Goal: Task Accomplishment & Management: Manage account settings

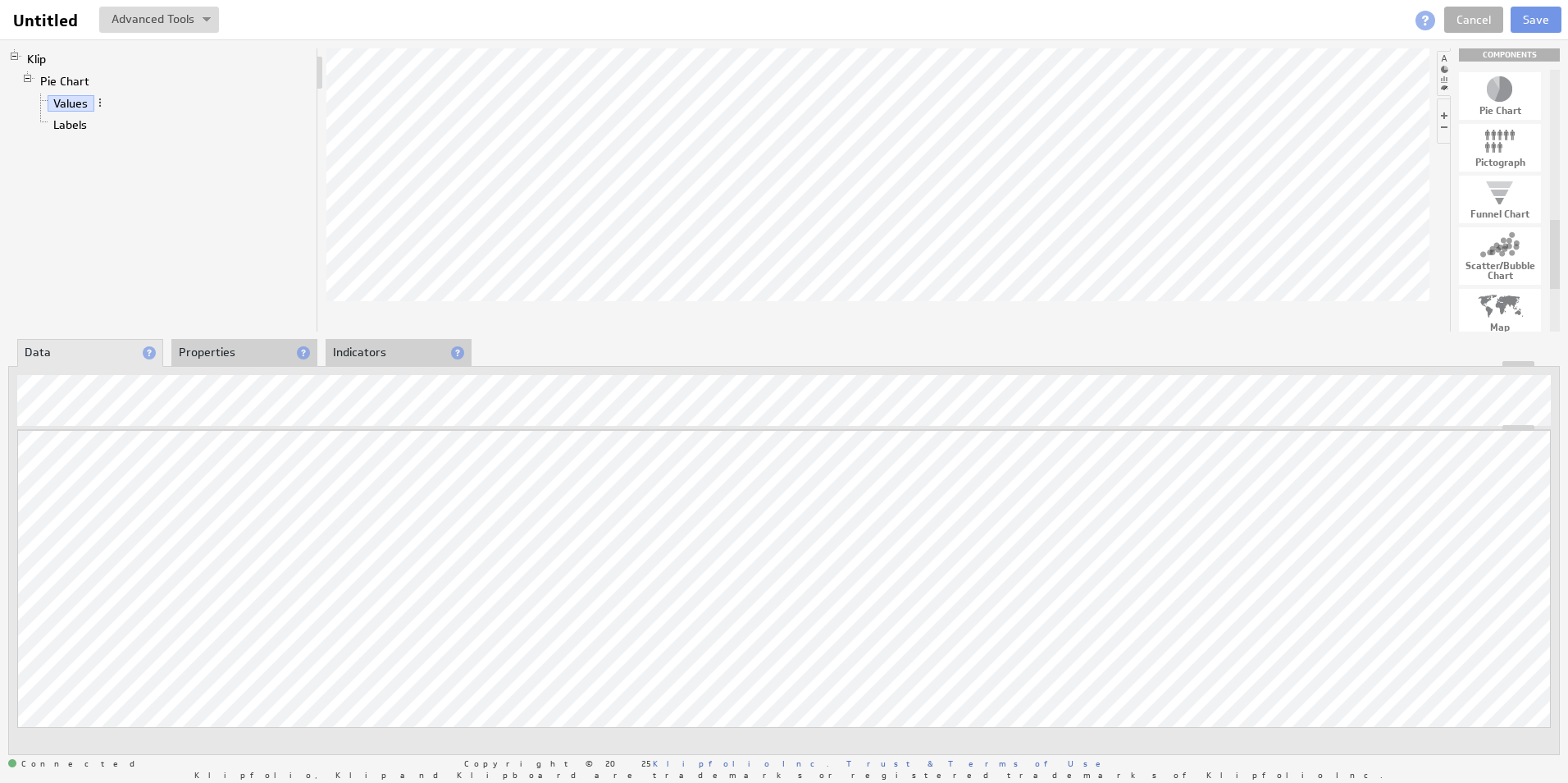
click at [1398, 26] on div "Auto-save complete. Cancel Save" at bounding box center [1406, 19] width 310 height 26
click at [1526, 12] on button "Save" at bounding box center [1536, 19] width 51 height 26
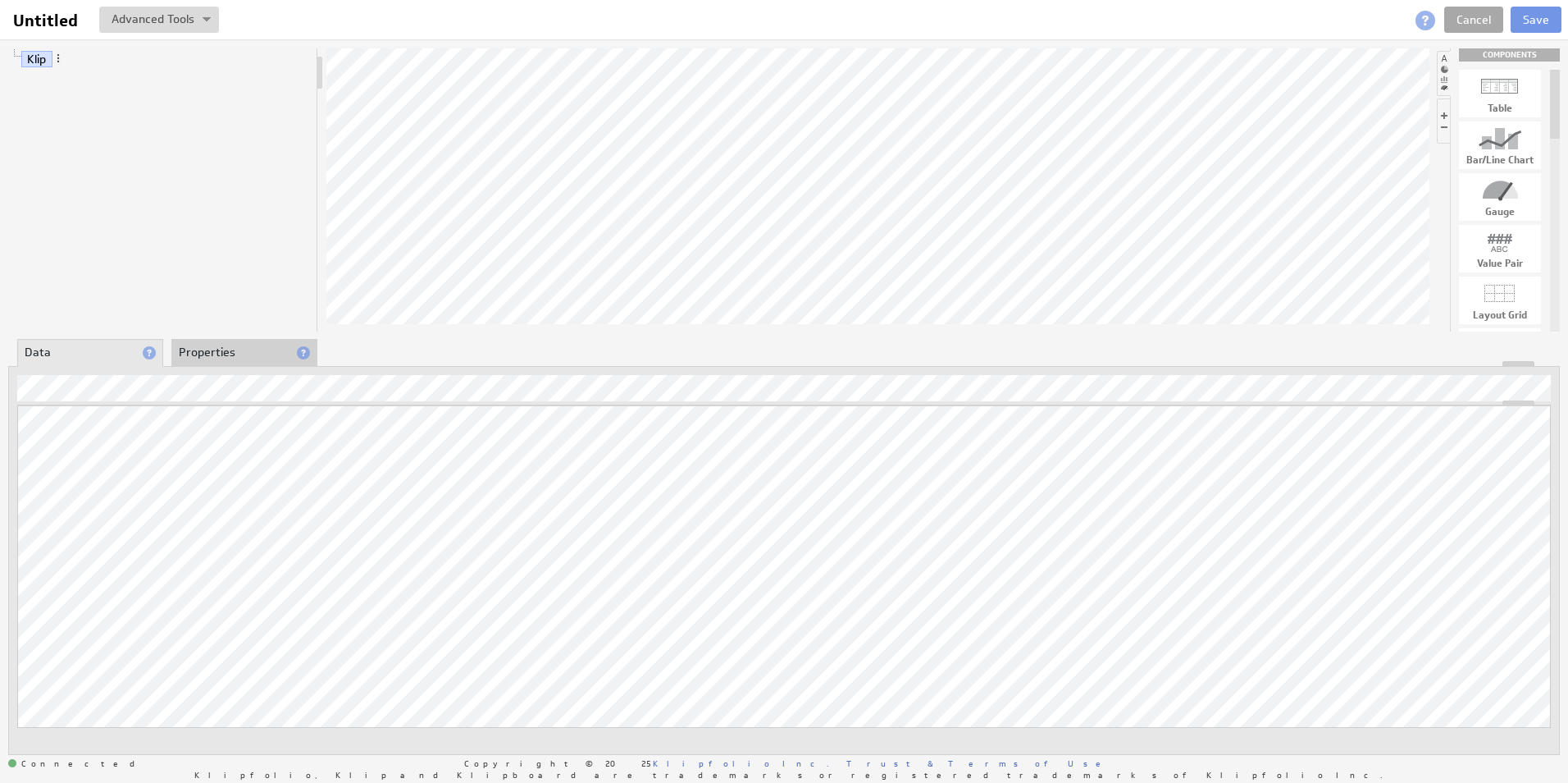
click at [1486, 18] on link "Cancel" at bounding box center [1473, 19] width 59 height 26
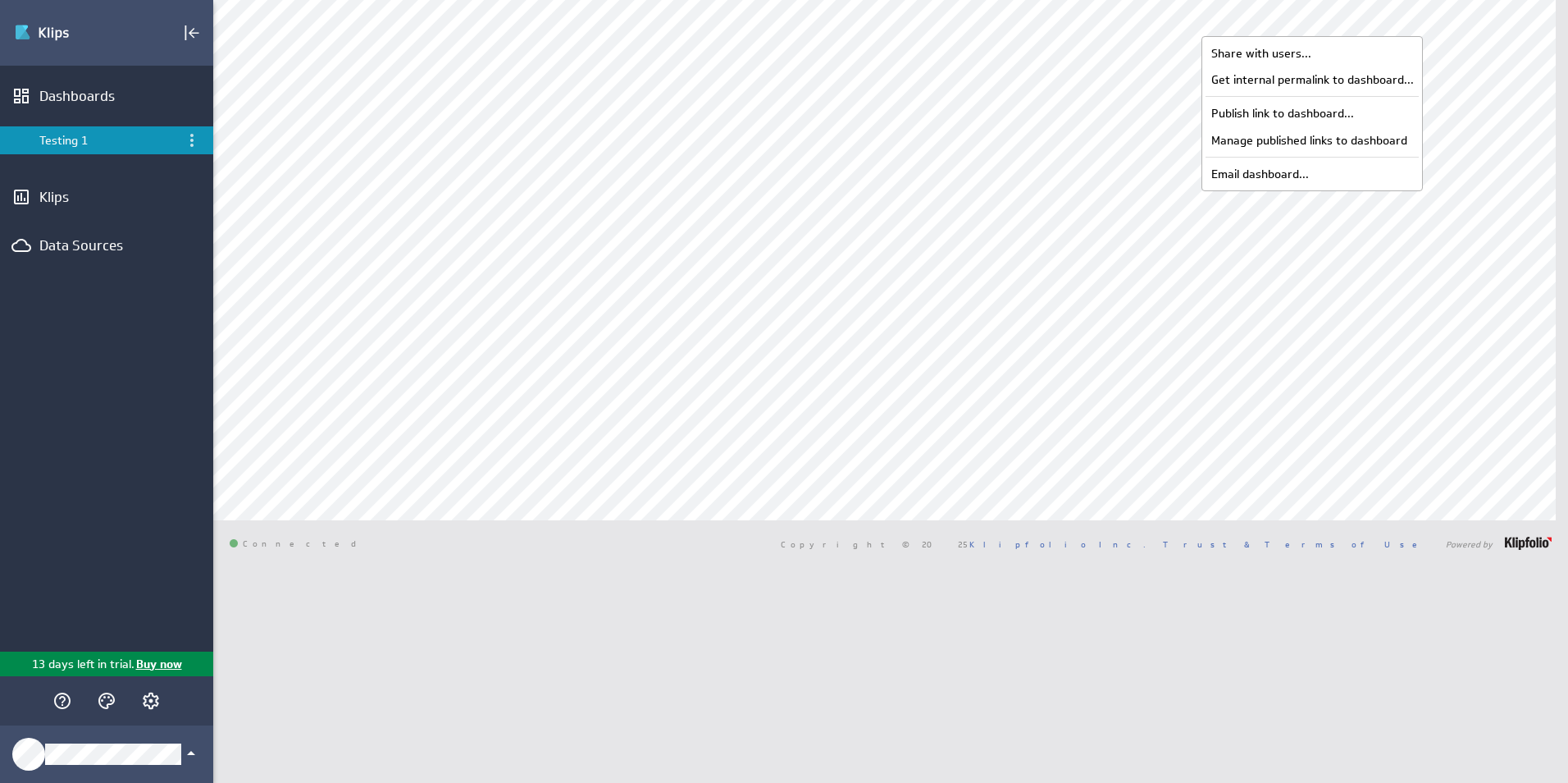
click at [1153, 639] on div "Davey Testing 1 Dashboard Library Show:" at bounding box center [890, 391] width 1354 height 783
click at [1318, 54] on div "Share with users..." at bounding box center [1312, 54] width 214 height 26
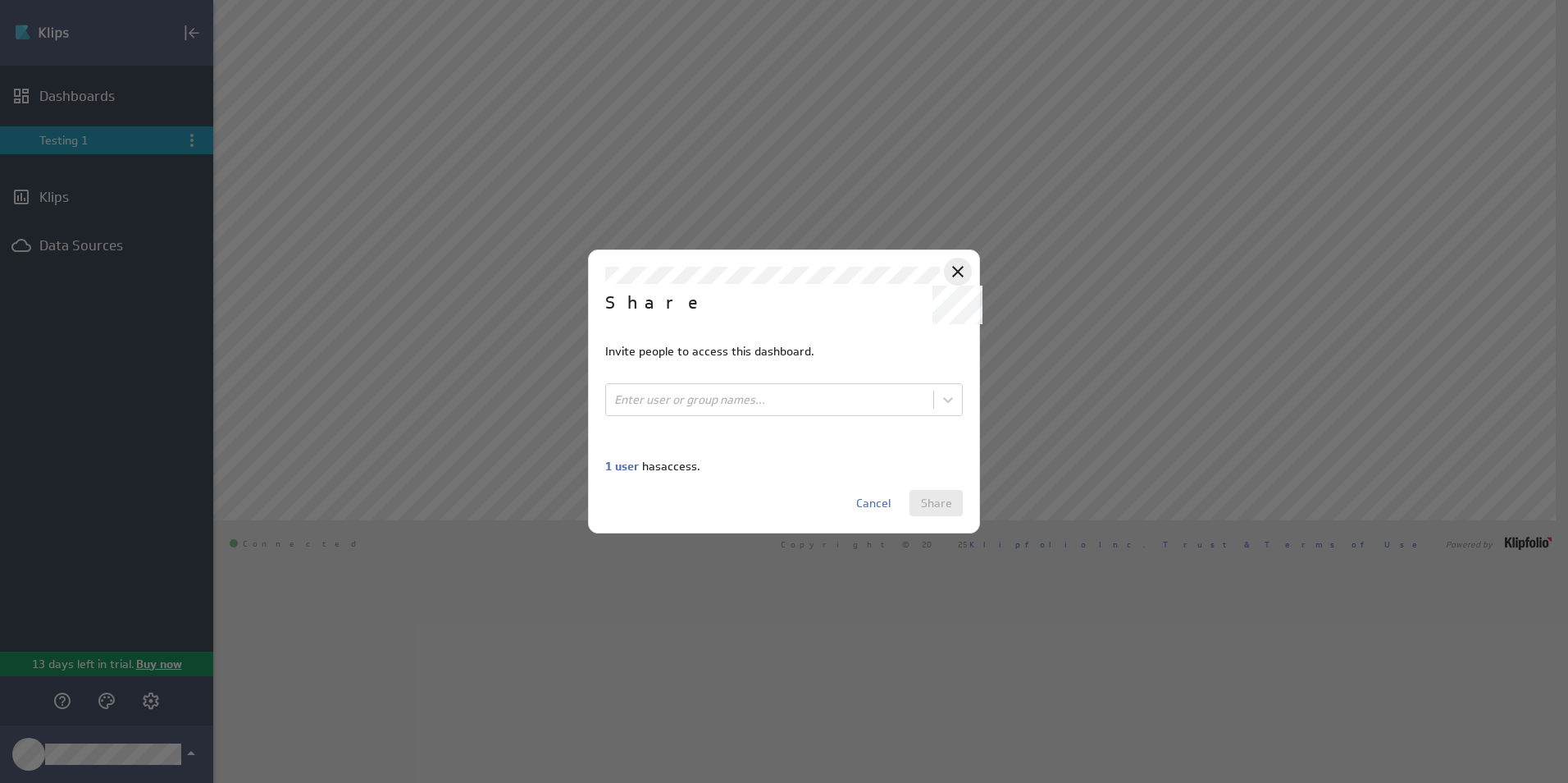
click at [958, 268] on icon at bounding box center [957, 271] width 19 height 19
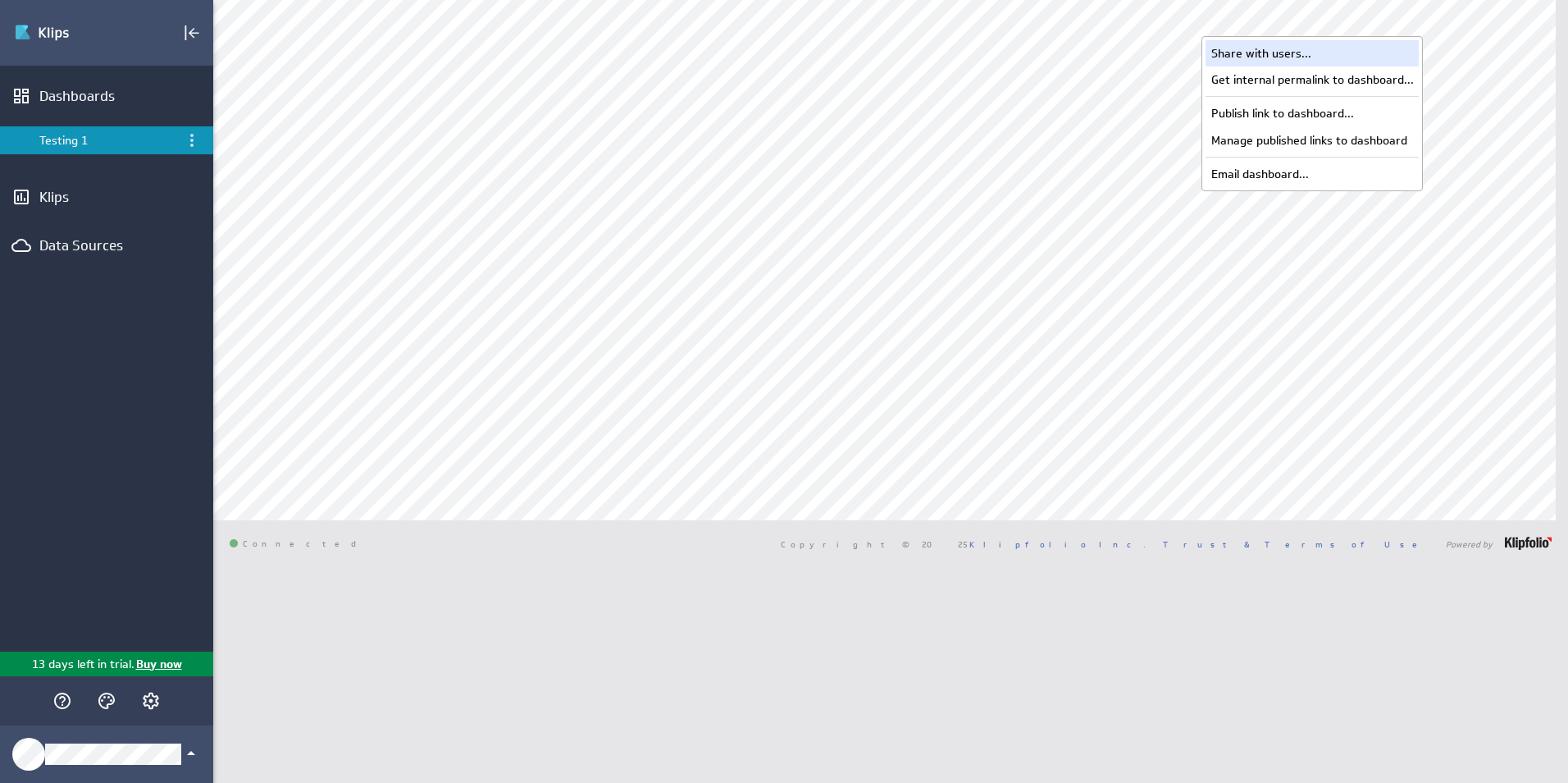
click at [1327, 52] on div "Share with users..." at bounding box center [1312, 54] width 214 height 26
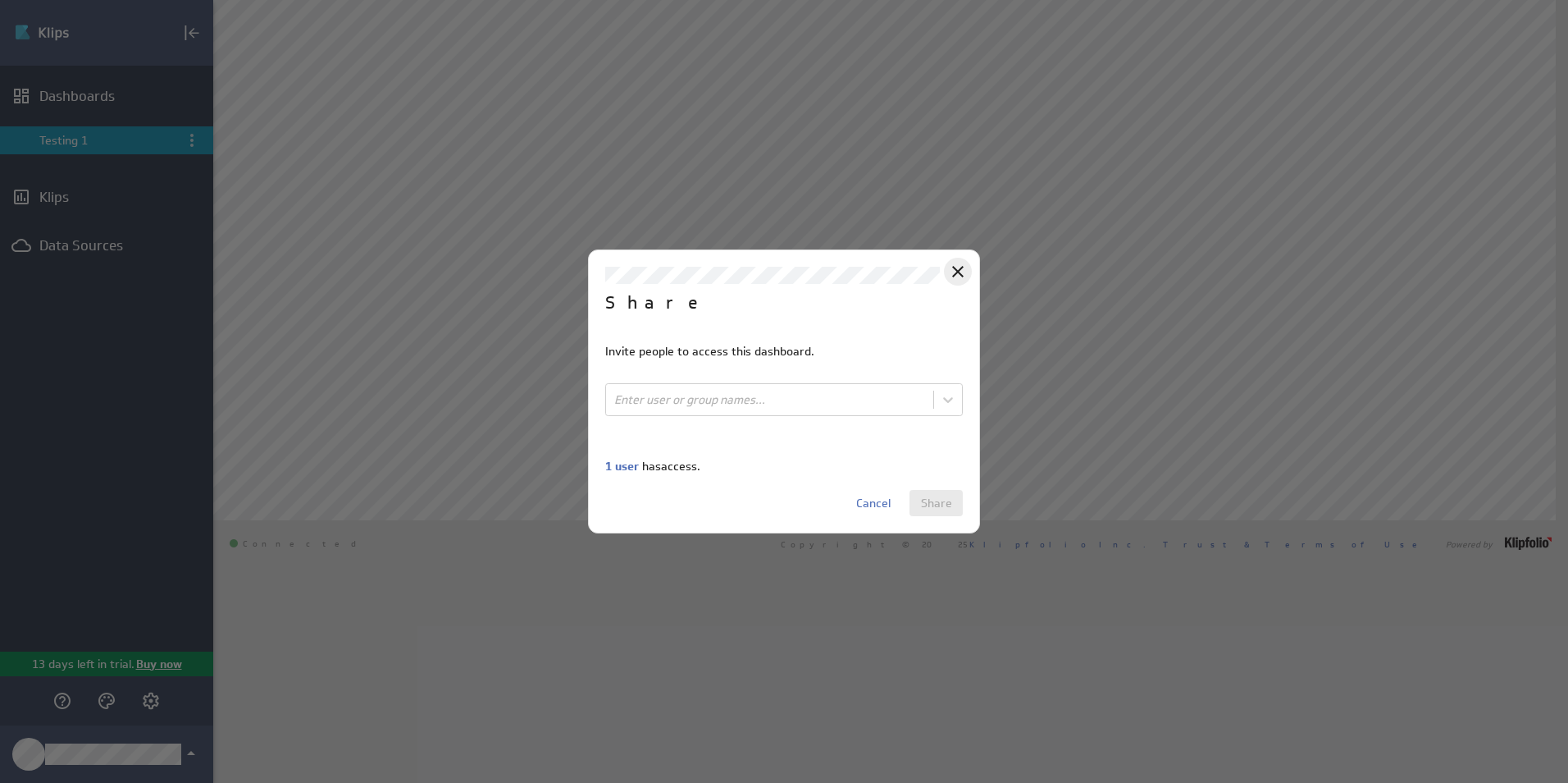
click at [962, 270] on icon "Close" at bounding box center [957, 271] width 19 height 19
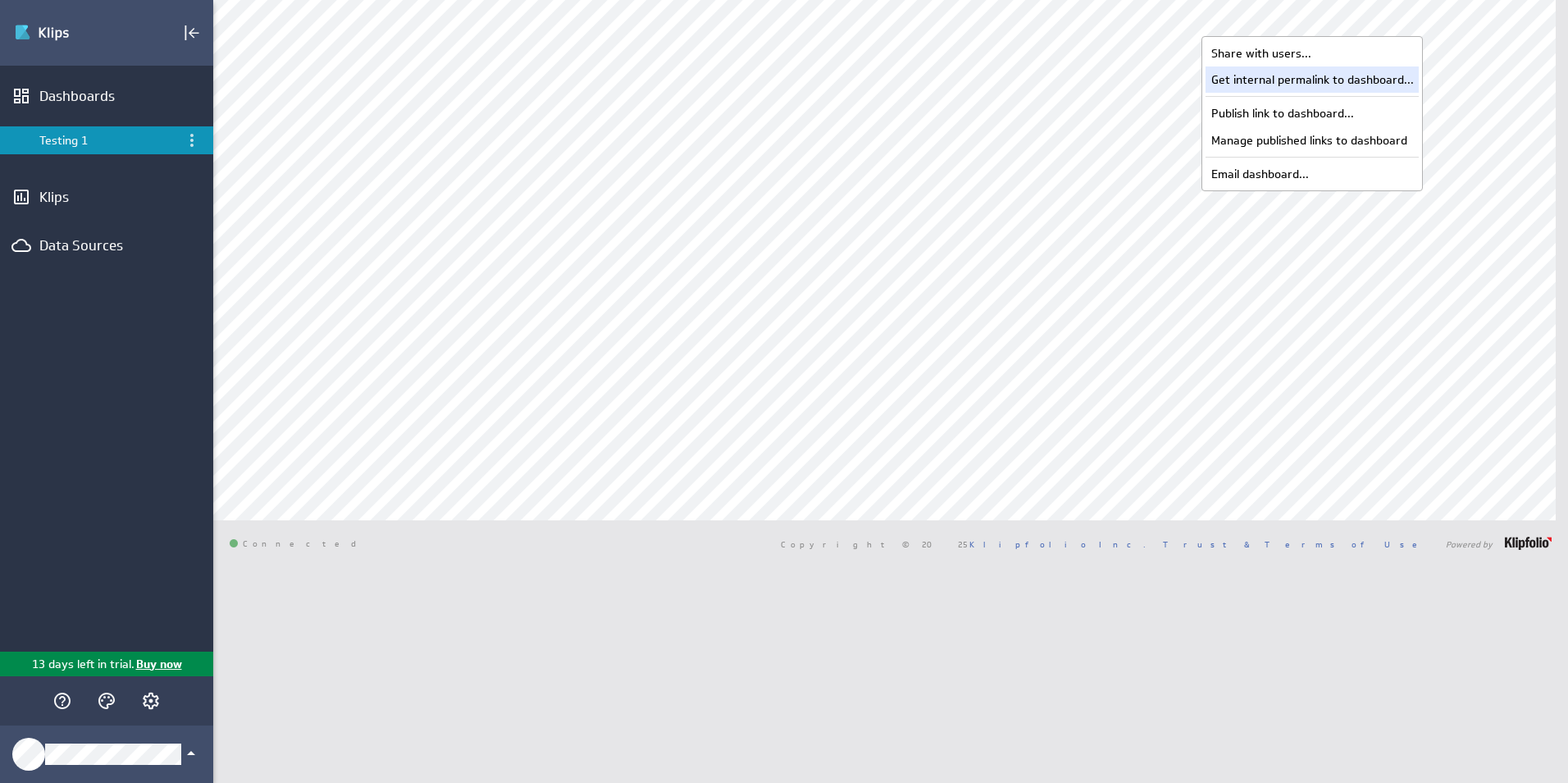
click at [1354, 85] on div "Get internal permalink to dashboard..." at bounding box center [1312, 79] width 214 height 26
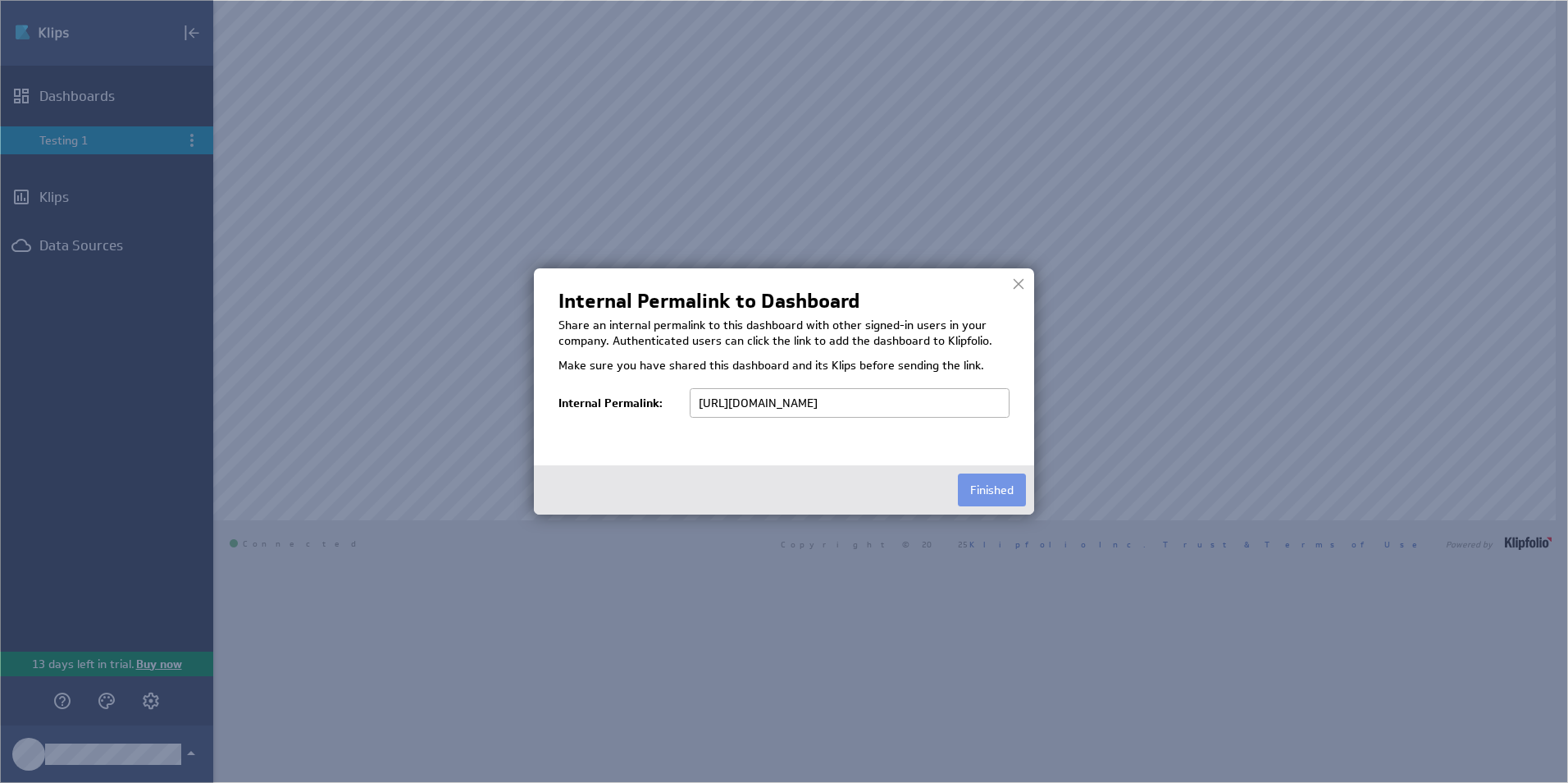
click at [1021, 286] on div at bounding box center [1018, 284] width 25 height 25
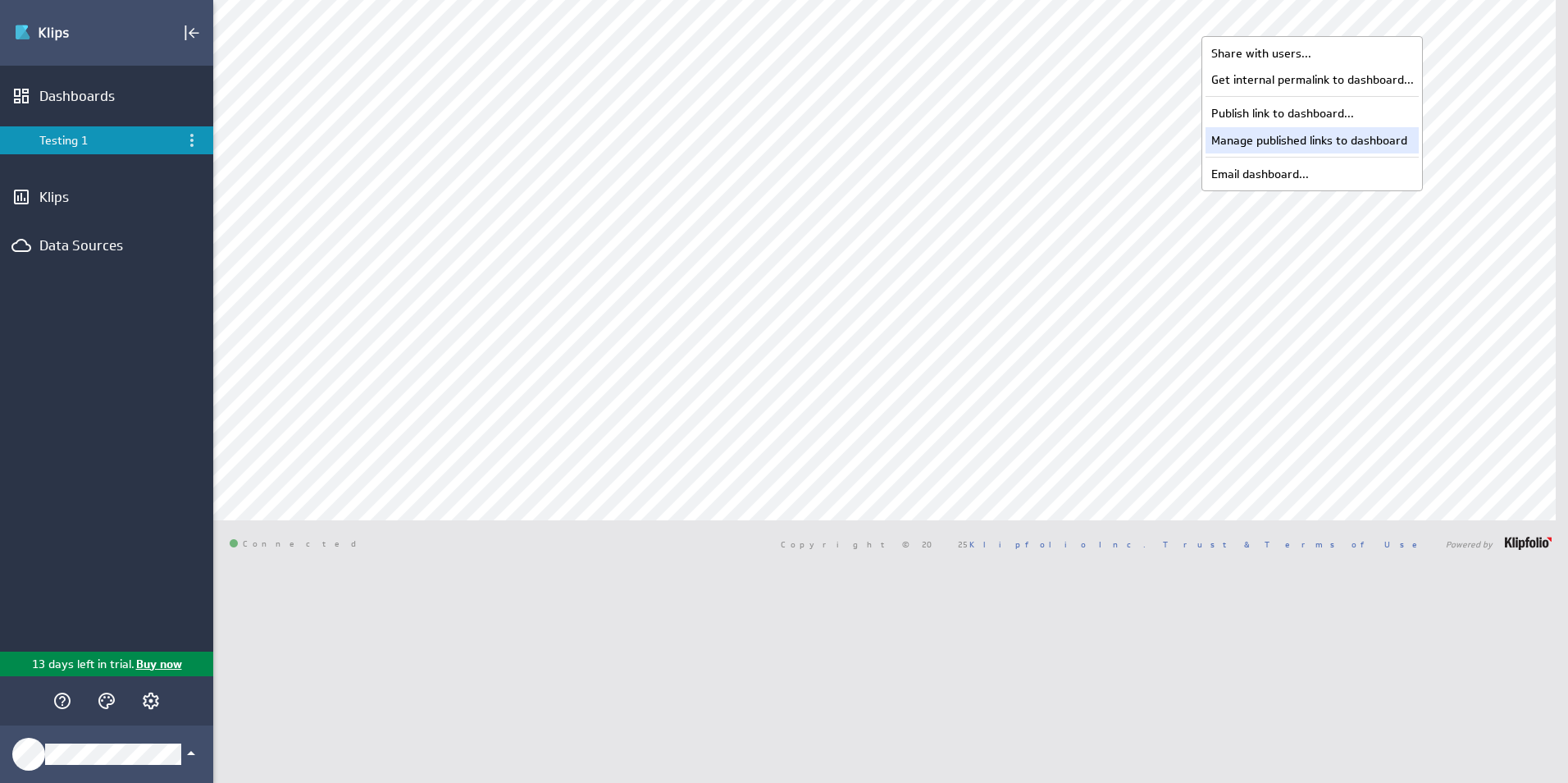
click at [1318, 147] on div "Manage published links to dashboard" at bounding box center [1312, 140] width 214 height 26
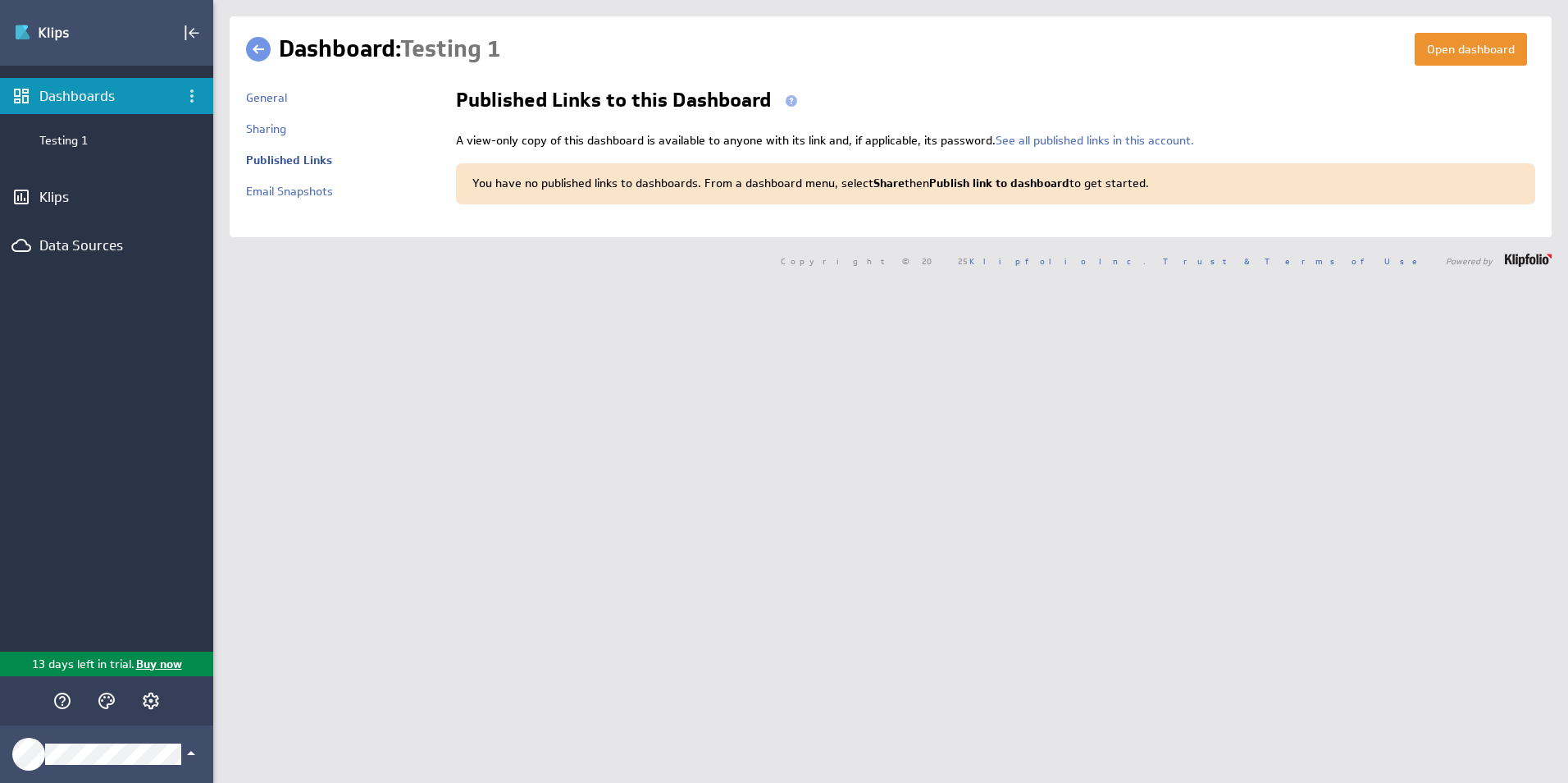
click at [265, 46] on link at bounding box center [259, 49] width 25 height 25
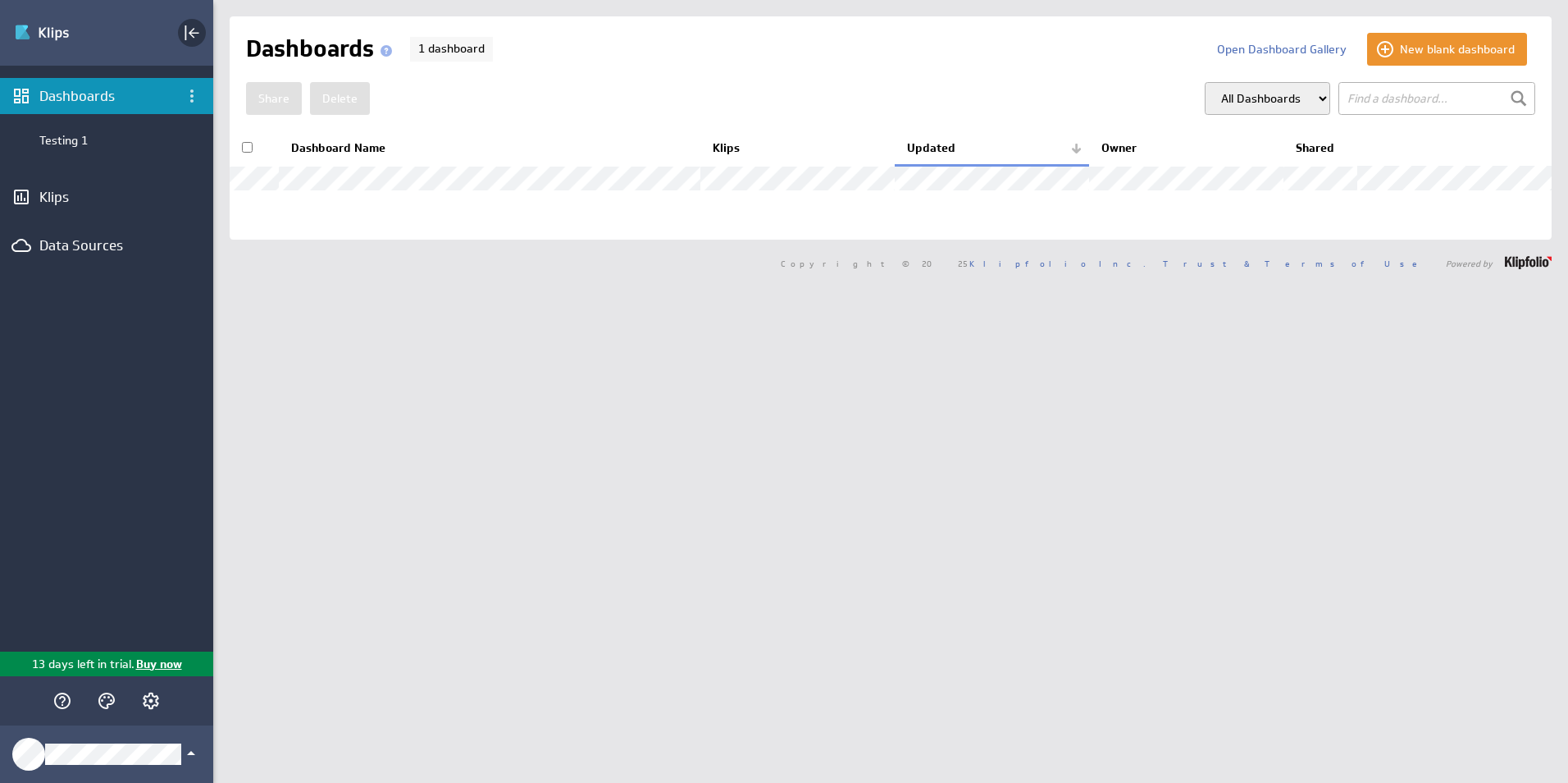
click at [187, 31] on icon "Collapse" at bounding box center [191, 33] width 19 height 19
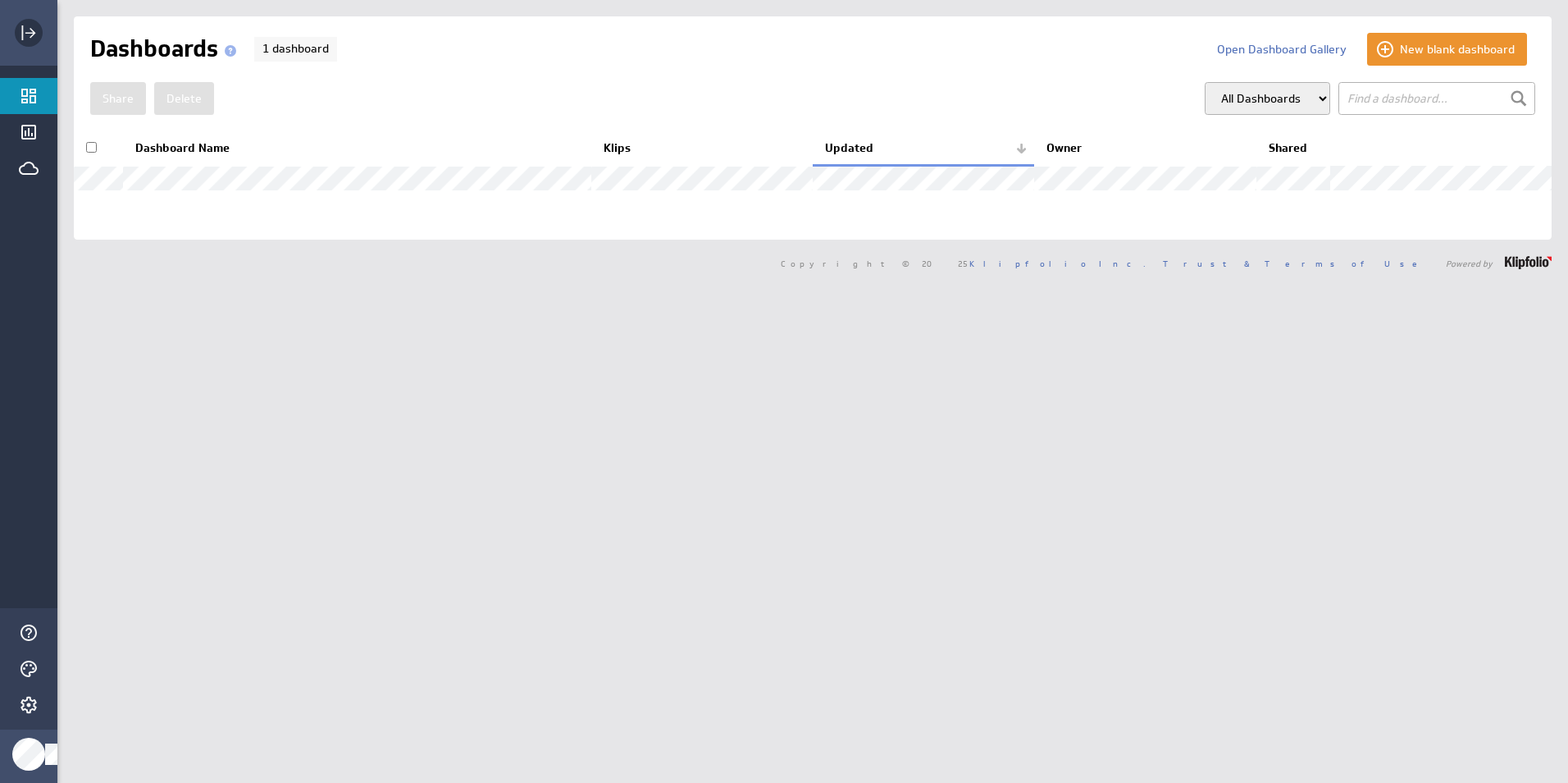
click at [30, 45] on div "Expand" at bounding box center [29, 33] width 28 height 28
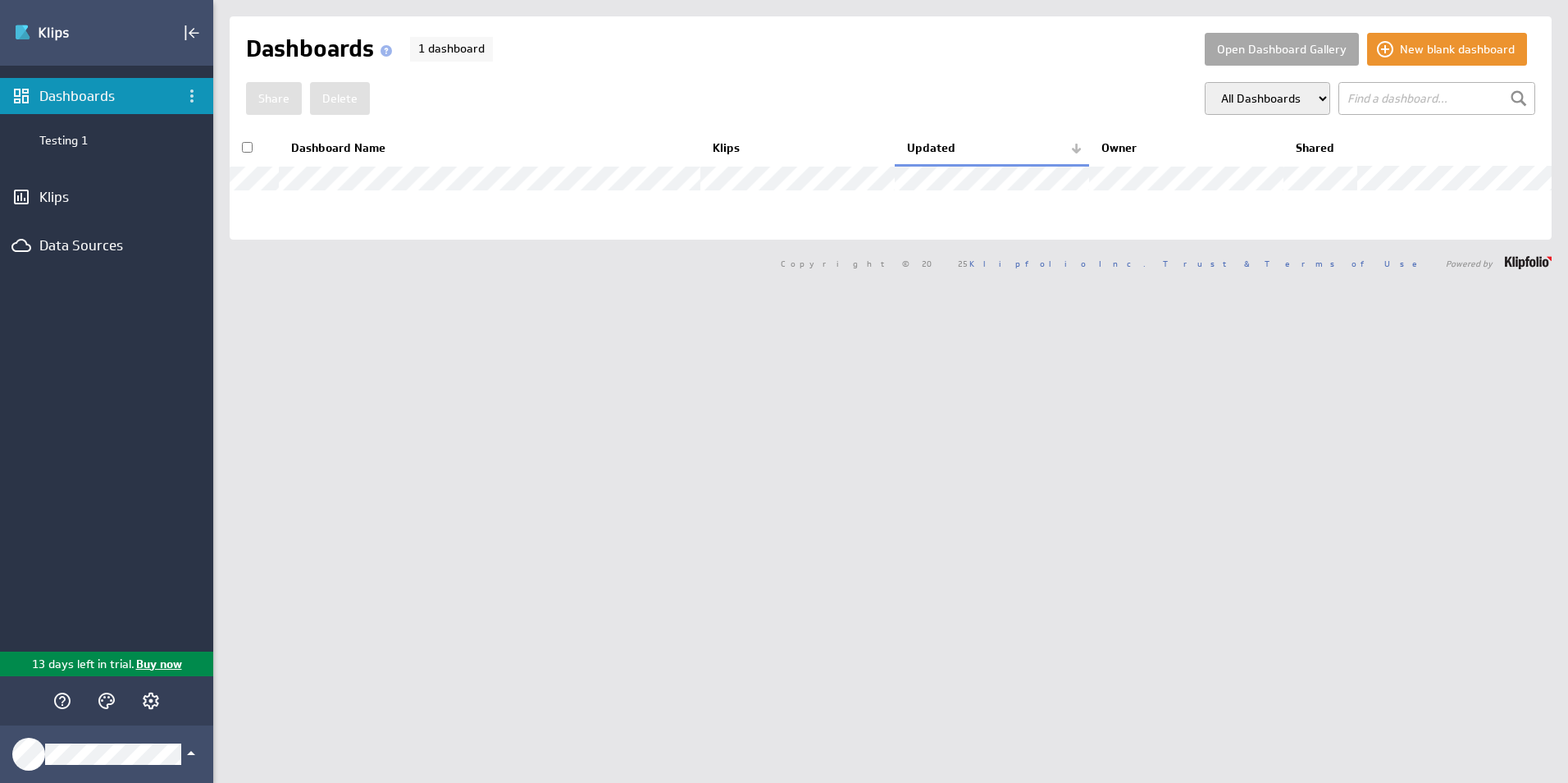
click at [1240, 37] on button "Open Dashboard Gallery" at bounding box center [1281, 49] width 154 height 33
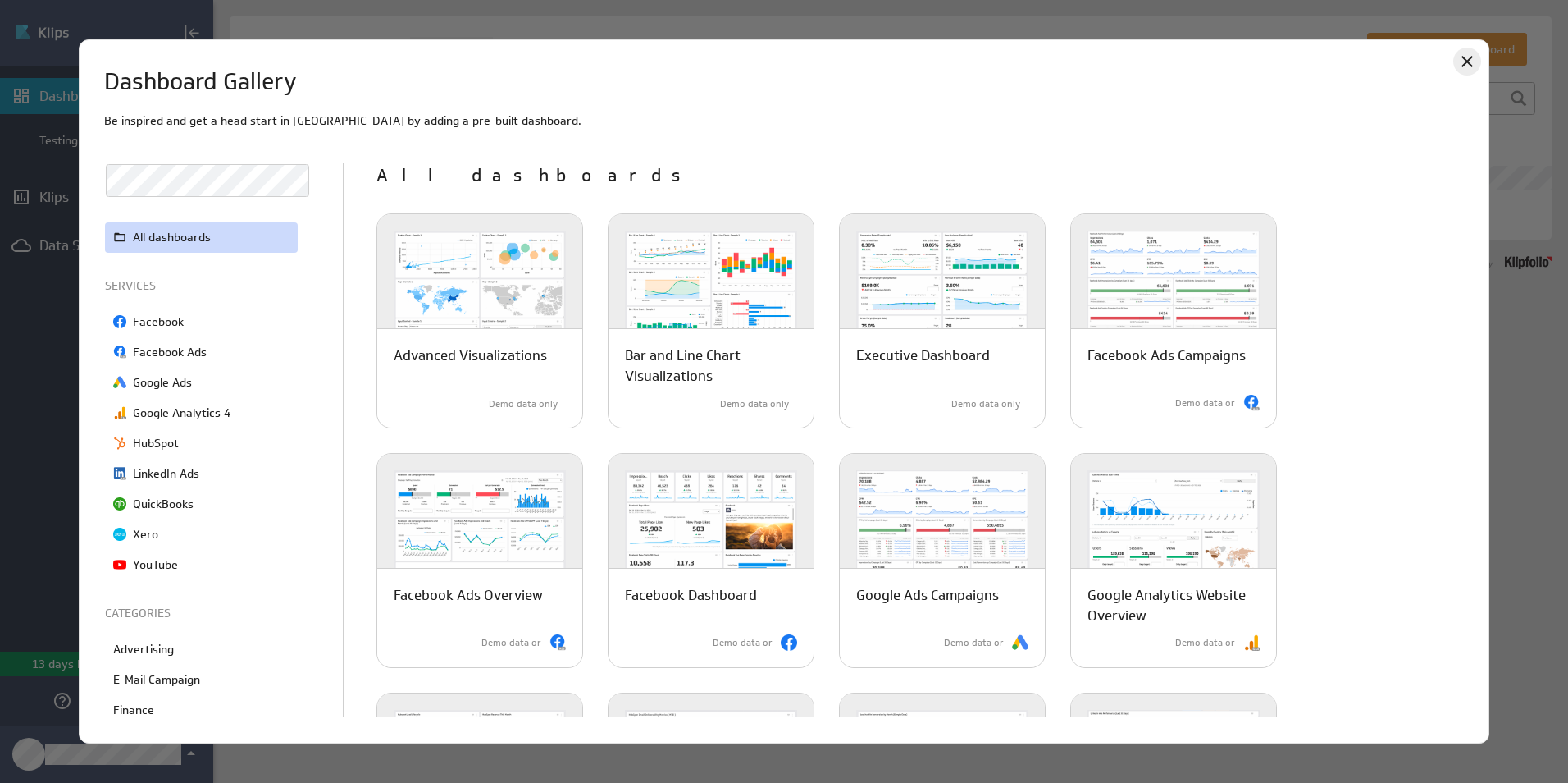
click at [1461, 65] on icon "Close" at bounding box center [1467, 62] width 19 height 19
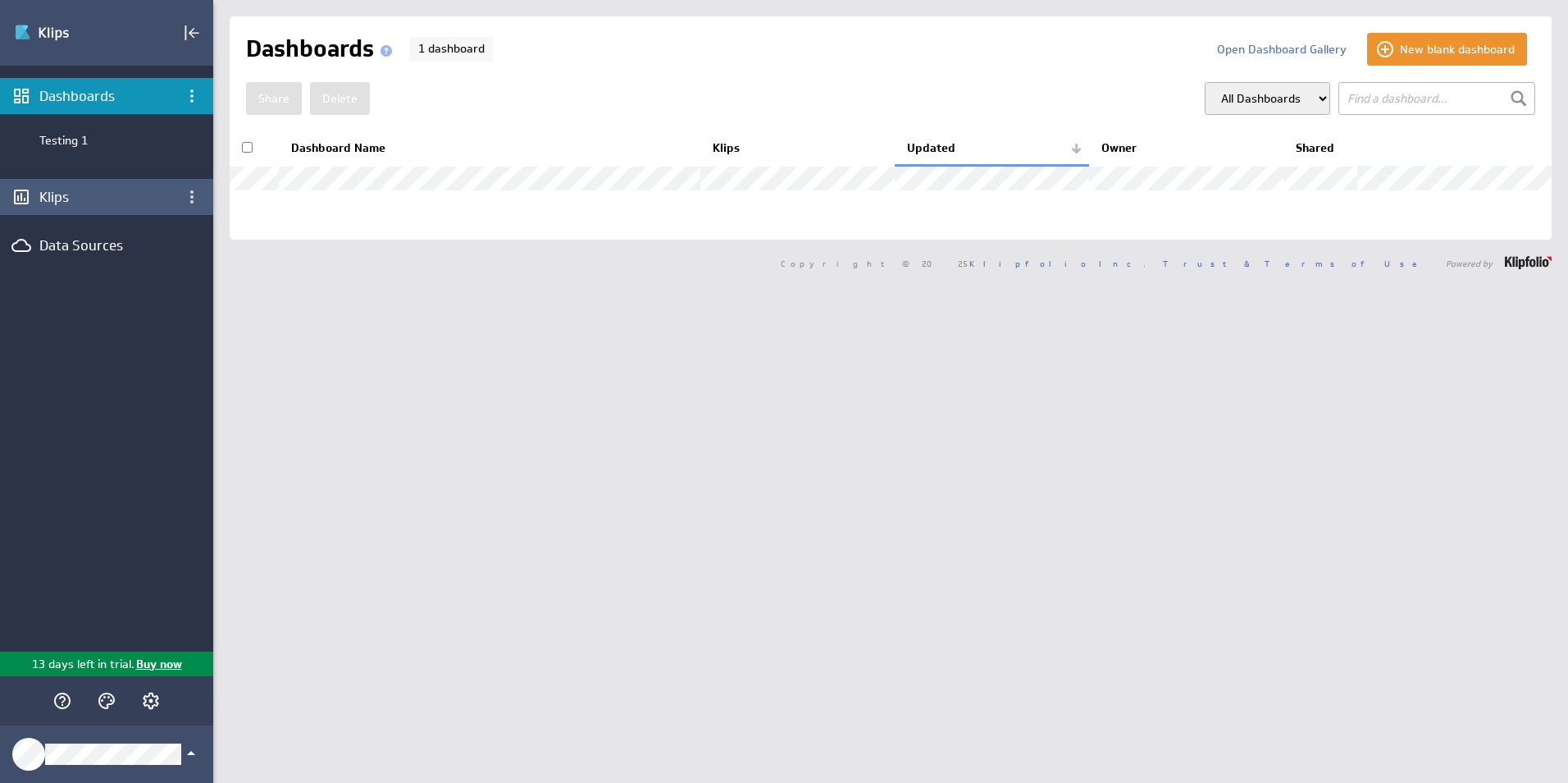
click at [67, 200] on div "Klips" at bounding box center [107, 197] width 134 height 18
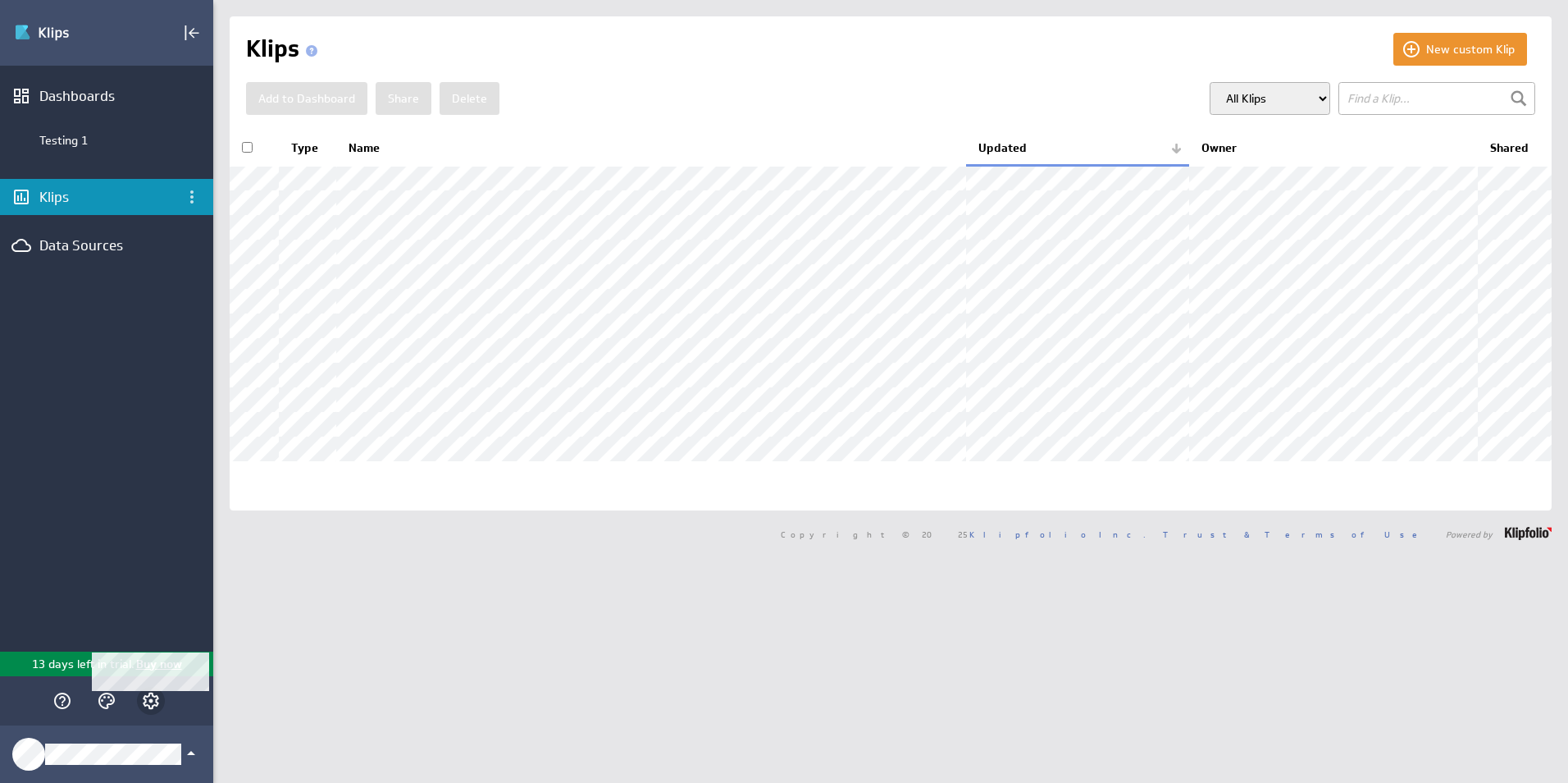
click at [144, 700] on icon "Account and settings" at bounding box center [151, 700] width 19 height 19
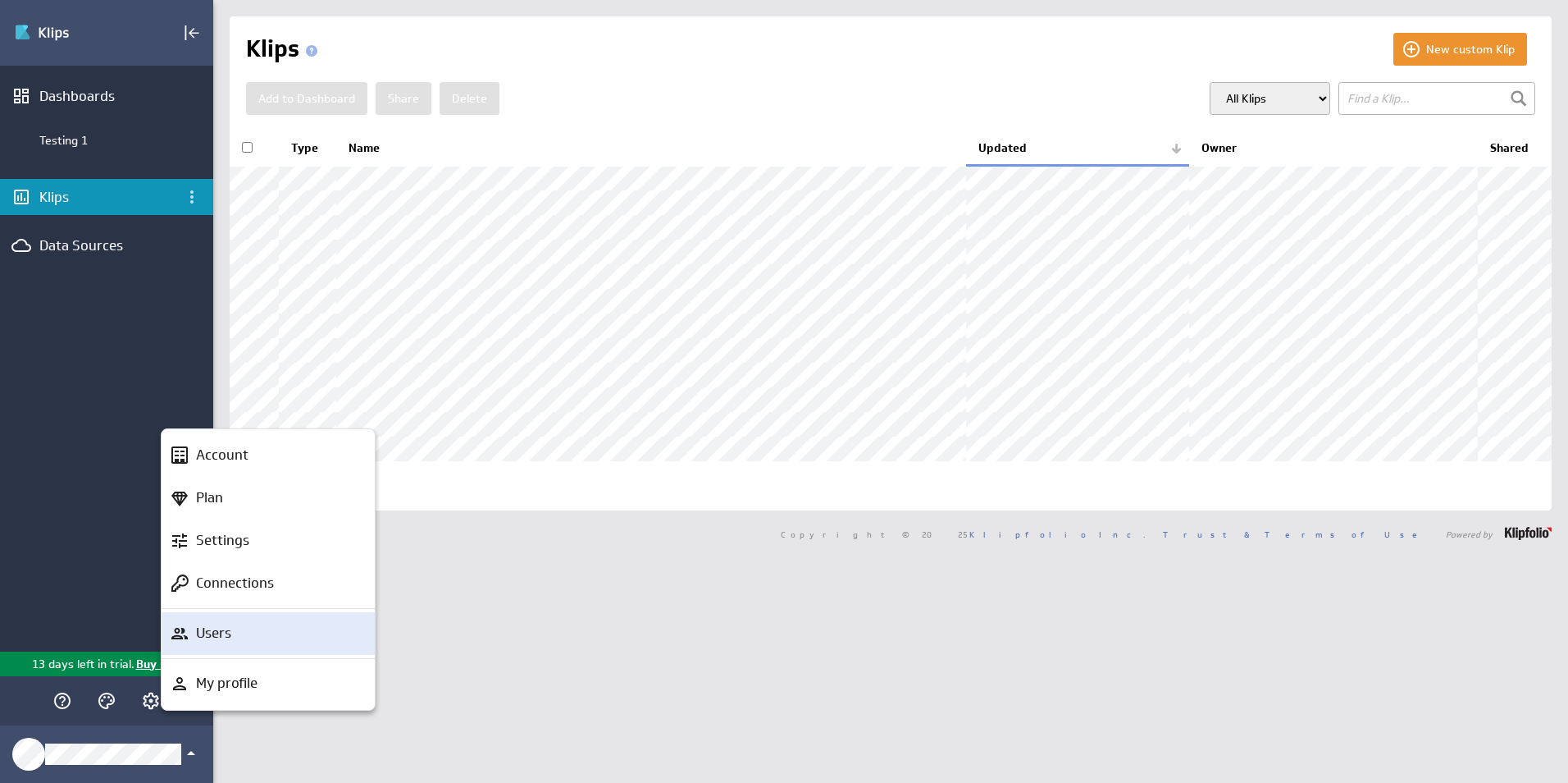
click at [229, 623] on p "Users" at bounding box center [214, 632] width 35 height 20
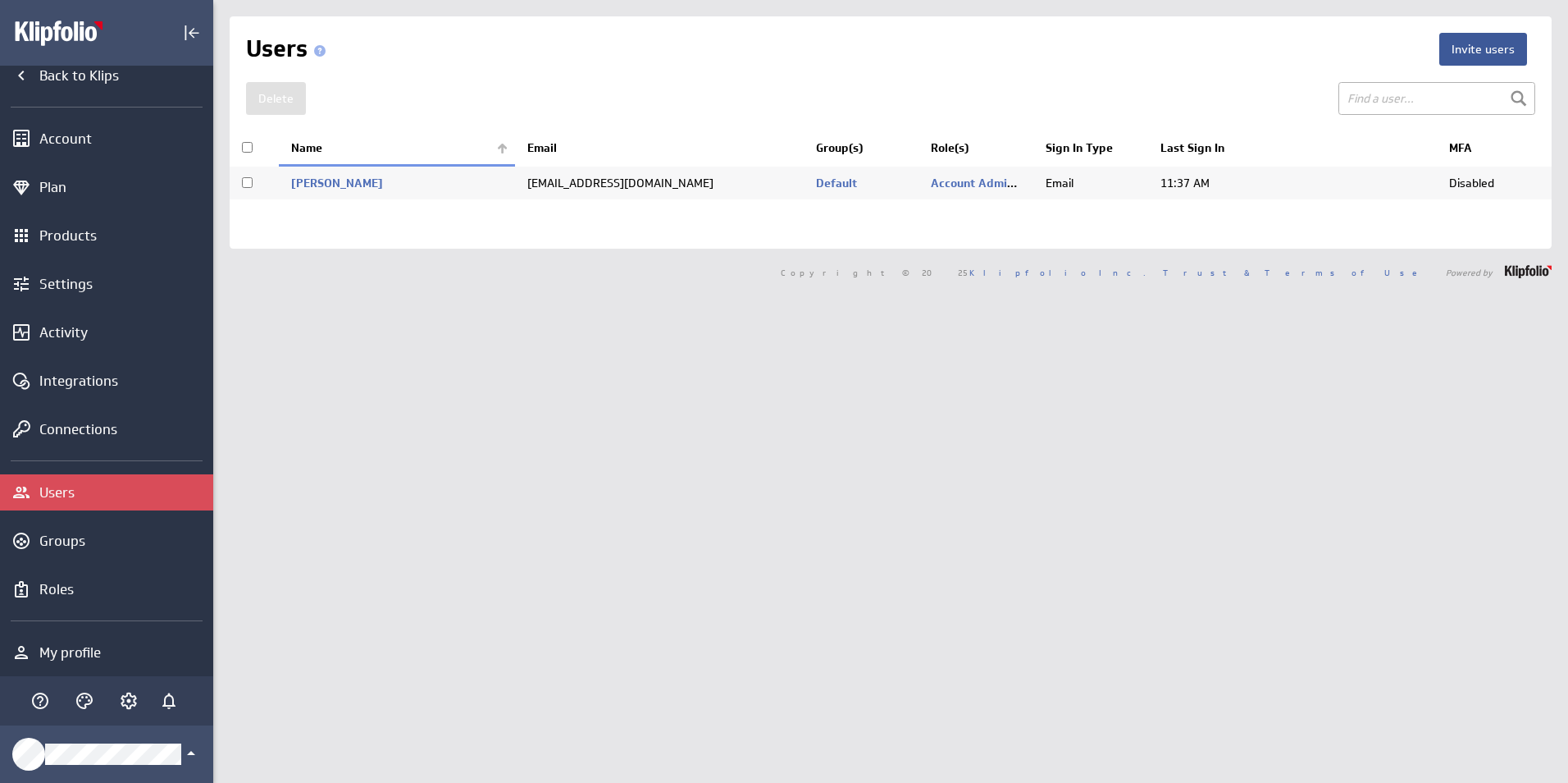
scroll to position [27, 0]
